Goal: Navigation & Orientation: Find specific page/section

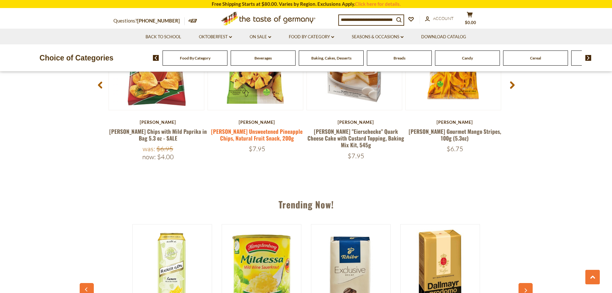
scroll to position [563, 0]
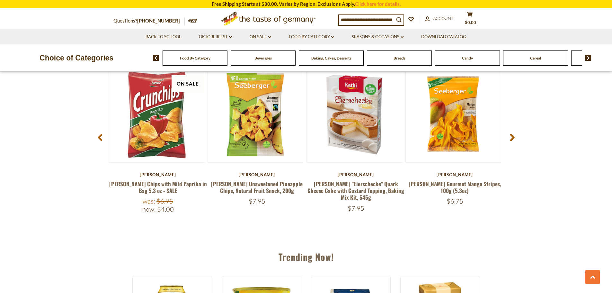
click at [510, 134] on icon at bounding box center [512, 138] width 5 height 8
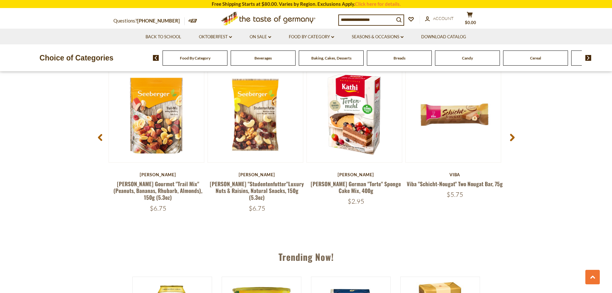
click at [104, 139] on span at bounding box center [100, 139] width 15 height 20
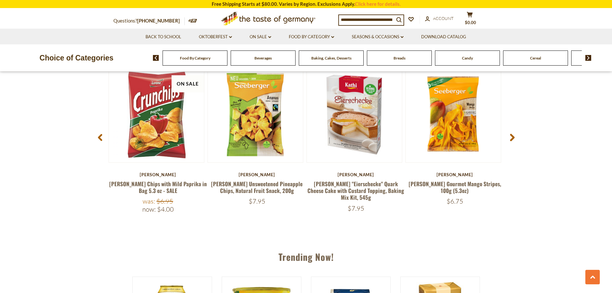
click at [99, 138] on use at bounding box center [100, 137] width 4 height 7
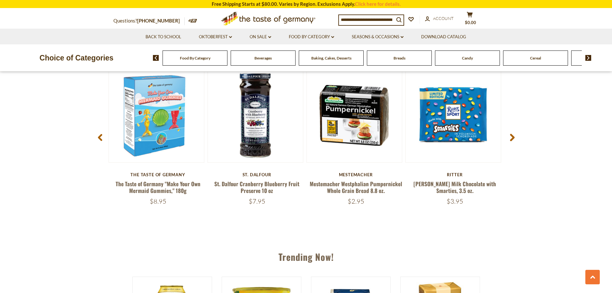
click at [99, 138] on use at bounding box center [100, 137] width 4 height 7
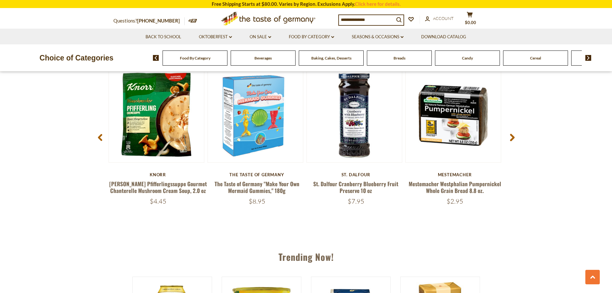
click at [99, 138] on use at bounding box center [100, 137] width 4 height 7
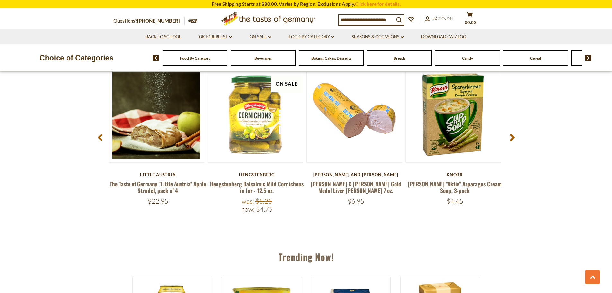
click at [99, 138] on use at bounding box center [100, 137] width 4 height 7
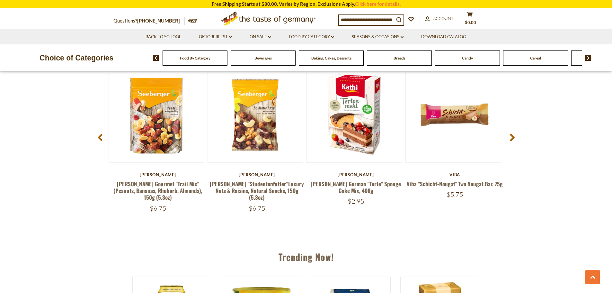
click at [99, 138] on use at bounding box center [100, 137] width 4 height 7
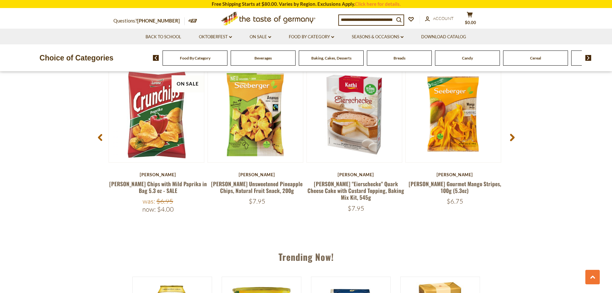
click at [508, 140] on span at bounding box center [512, 139] width 15 height 20
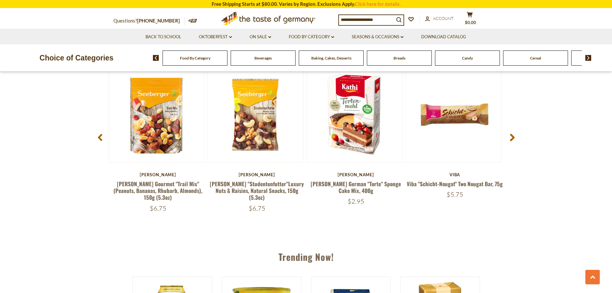
click at [104, 141] on span at bounding box center [100, 139] width 15 height 20
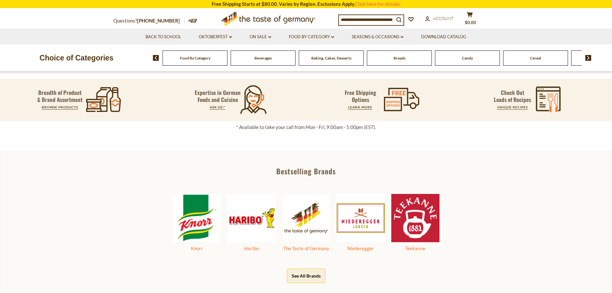
scroll to position [418, 0]
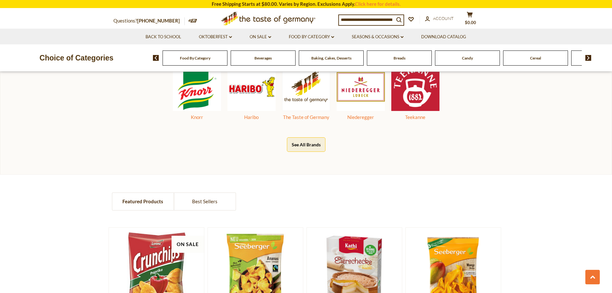
click at [310, 149] on button "See All Brands" at bounding box center [306, 144] width 39 height 14
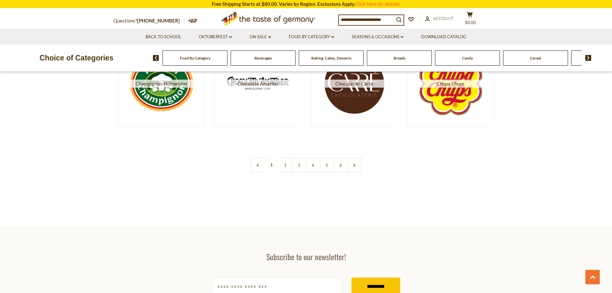
scroll to position [1221, 0]
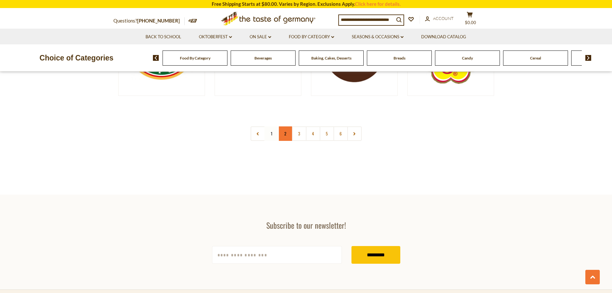
click at [282, 135] on link "2" at bounding box center [285, 133] width 14 height 14
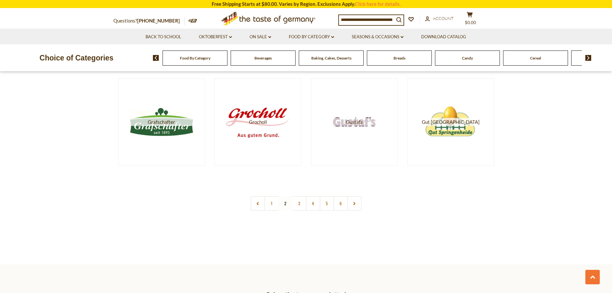
scroll to position [1157, 0]
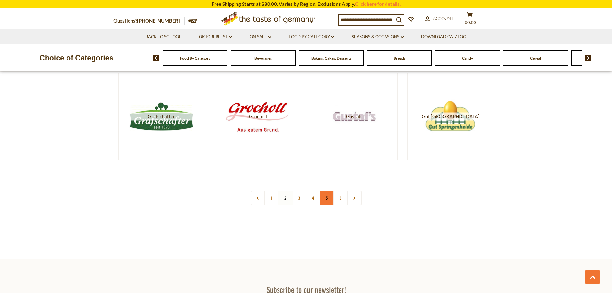
click at [328, 196] on link "5" at bounding box center [327, 198] width 14 height 14
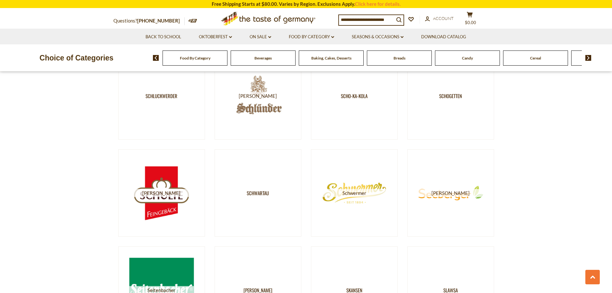
scroll to position [900, 0]
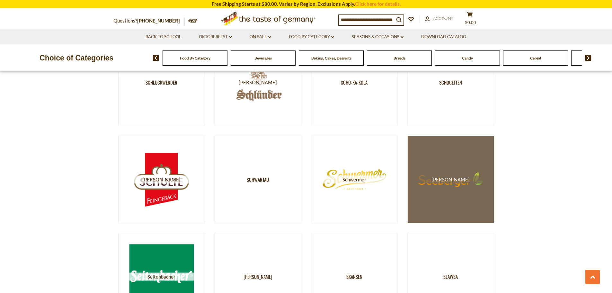
click at [445, 189] on link "Seeberger" at bounding box center [450, 179] width 87 height 87
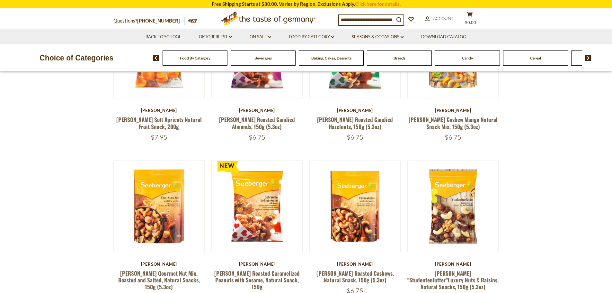
scroll to position [129, 0]
